Goal: Task Accomplishment & Management: Manage account settings

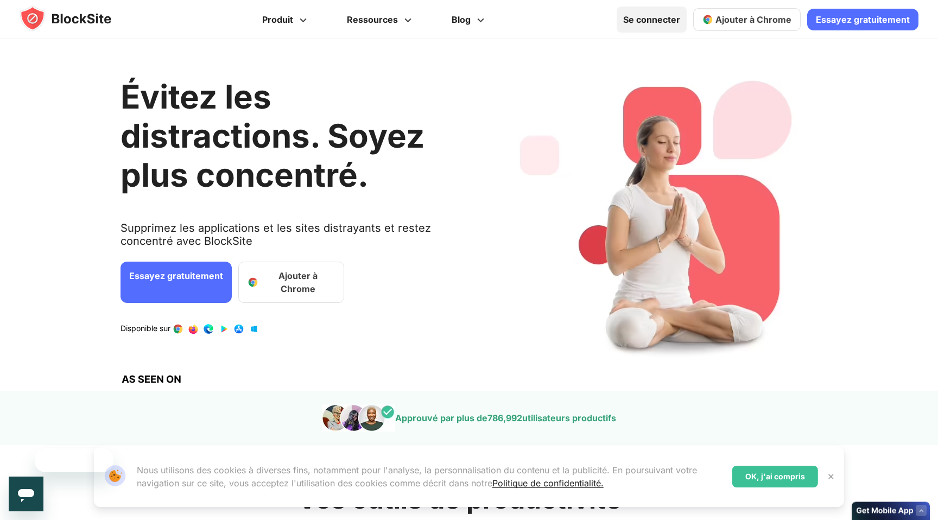
click at [650, 20] on font "Se connecter" at bounding box center [651, 19] width 57 height 11
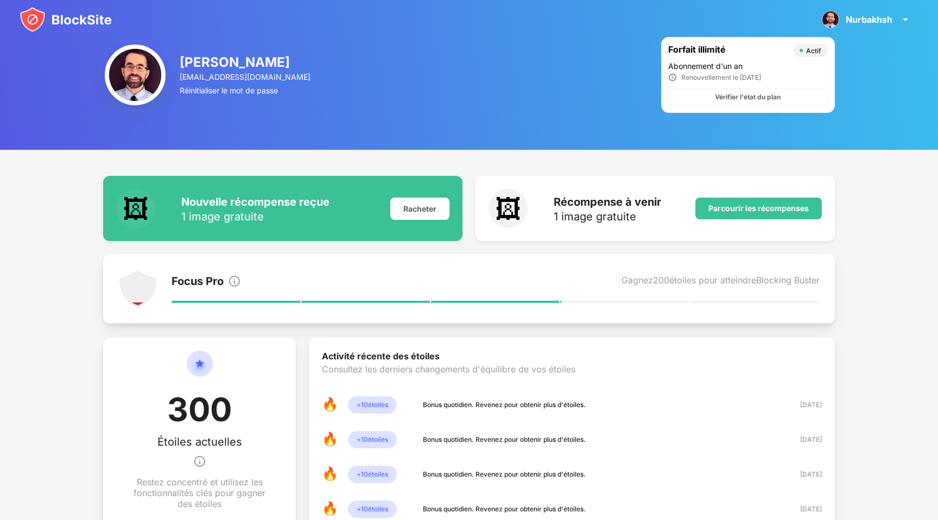
click at [56, 23] on img at bounding box center [66, 20] width 92 height 26
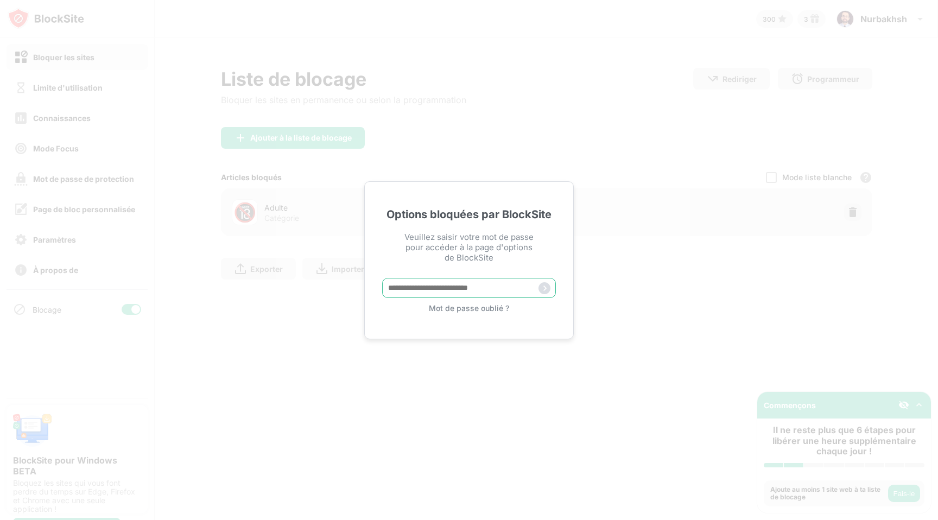
click at [435, 288] on input "text" at bounding box center [469, 288] width 174 height 20
type input "*"
click at [429, 288] on input "text" at bounding box center [469, 288] width 174 height 20
click at [416, 282] on input "text" at bounding box center [469, 288] width 174 height 20
paste input "**********"
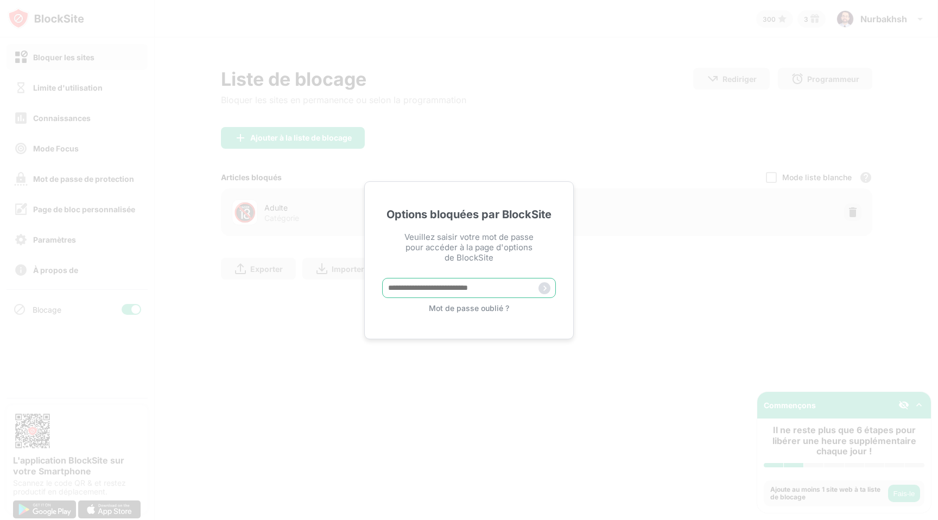
type input "**********"
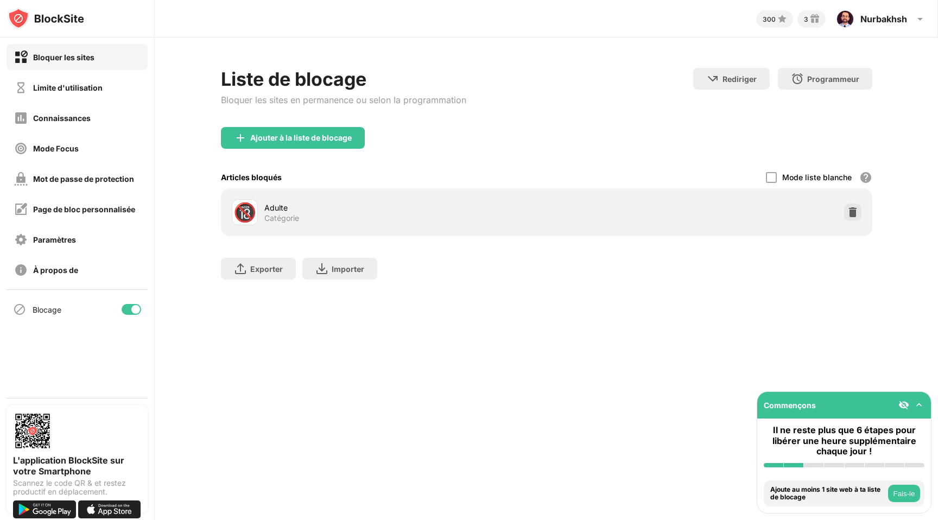
click at [120, 306] on div "Blocage" at bounding box center [77, 309] width 141 height 26
click at [128, 308] on div at bounding box center [132, 309] width 20 height 11
click at [142, 307] on div "Blocage" at bounding box center [77, 309] width 141 height 26
click at [130, 307] on div at bounding box center [127, 309] width 9 height 9
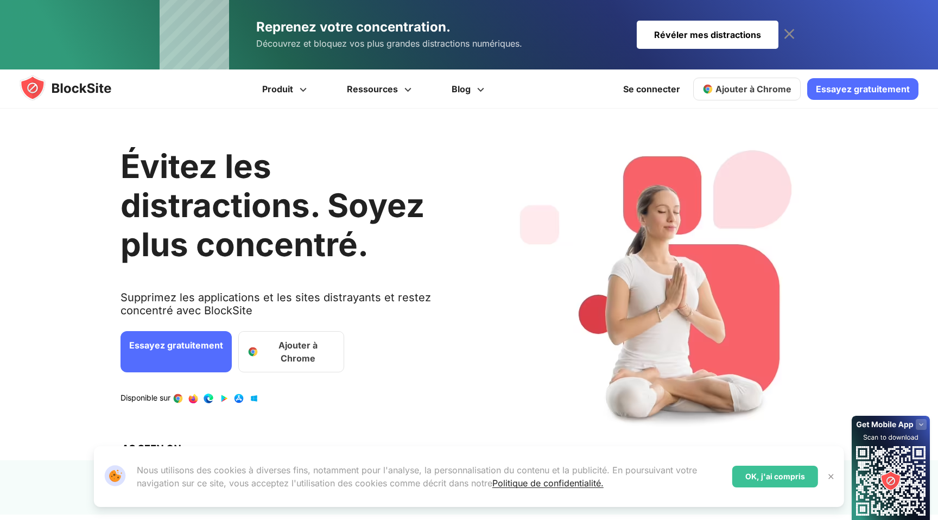
click at [672, 21] on div "Révéler mes distractions" at bounding box center [708, 35] width 142 height 28
click at [794, 31] on icon at bounding box center [789, 34] width 17 height 17
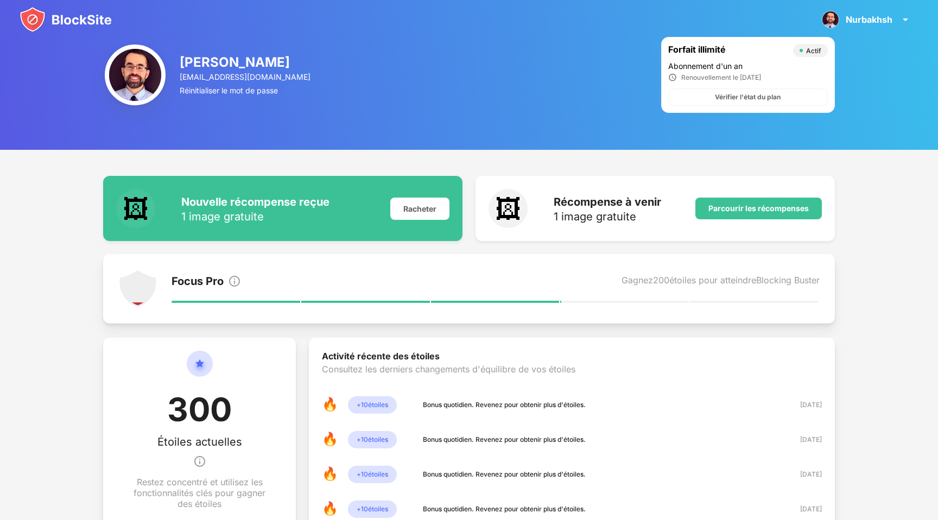
click at [60, 21] on img at bounding box center [66, 20] width 92 height 26
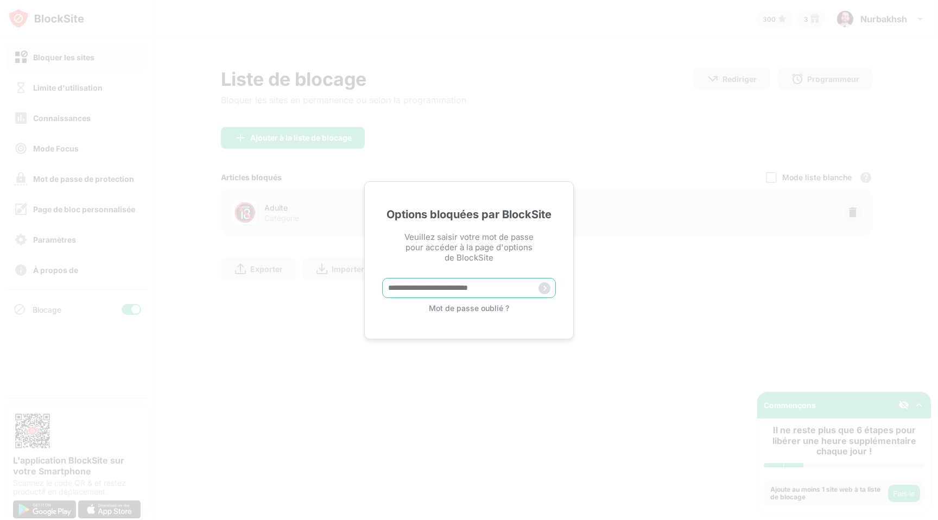
click at [464, 288] on input "text" at bounding box center [469, 288] width 174 height 20
paste input "**********"
type input "**********"
click at [544, 289] on img at bounding box center [544, 288] width 12 height 12
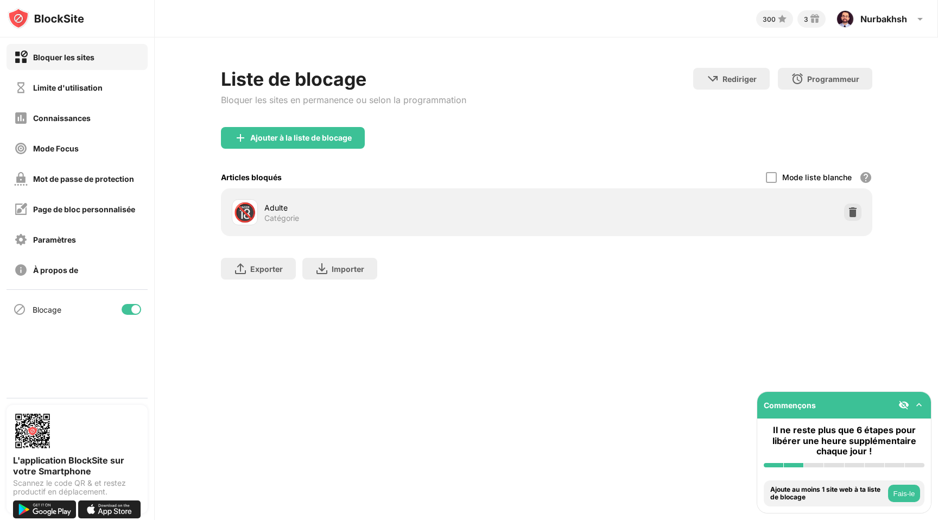
click at [130, 306] on div at bounding box center [132, 309] width 20 height 11
click at [137, 308] on div at bounding box center [132, 309] width 20 height 11
